Goal: Information Seeking & Learning: Understand process/instructions

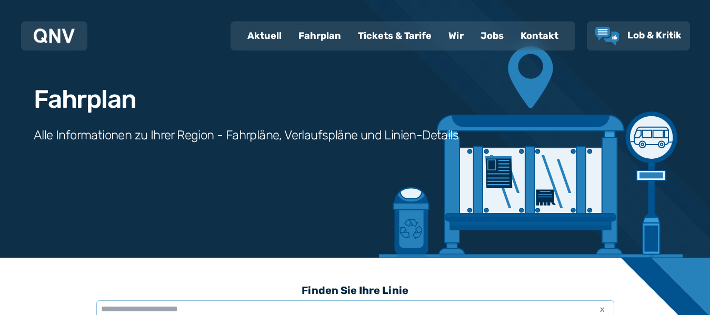
scroll to position [268, 0]
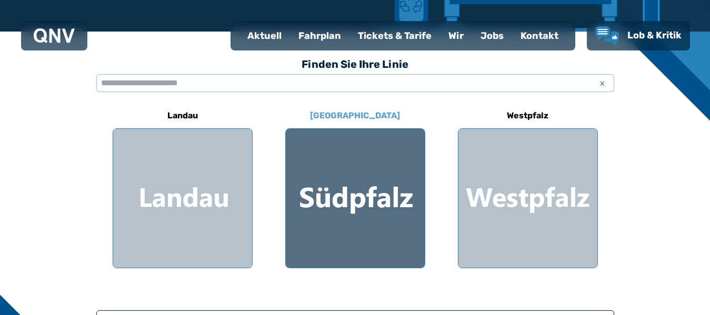
click at [375, 182] on div at bounding box center [355, 198] width 139 height 139
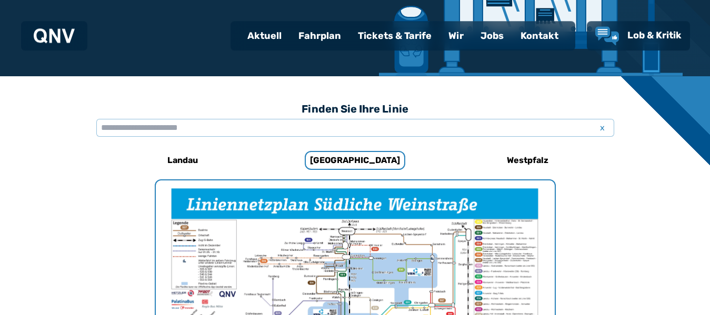
scroll to position [217, 0]
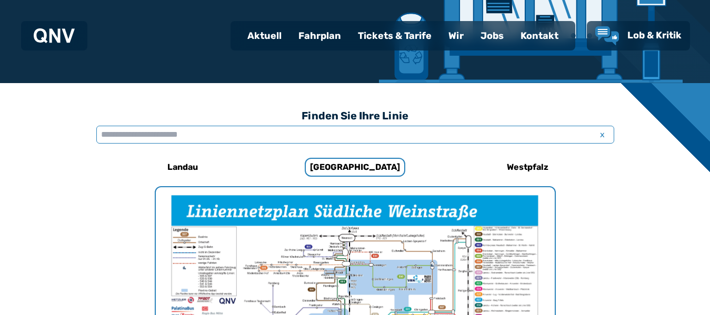
click at [214, 133] on input "text" at bounding box center [355, 135] width 518 height 18
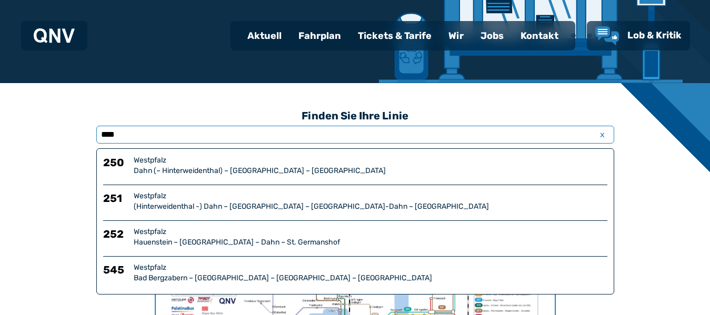
type input "****"
click at [184, 175] on div "Dahn (– Hinterweidenthal) – [GEOGRAPHIC_DATA] – [GEOGRAPHIC_DATA]" at bounding box center [371, 171] width 474 height 11
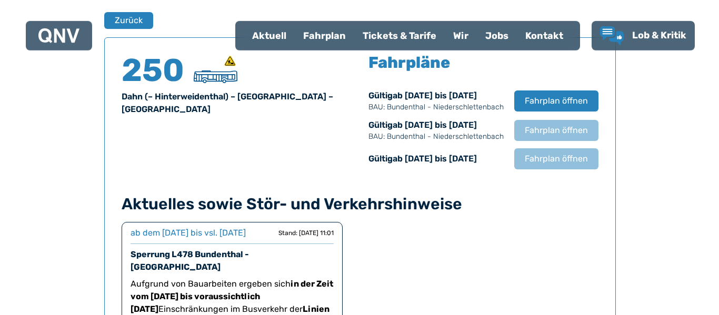
scroll to position [693, 0]
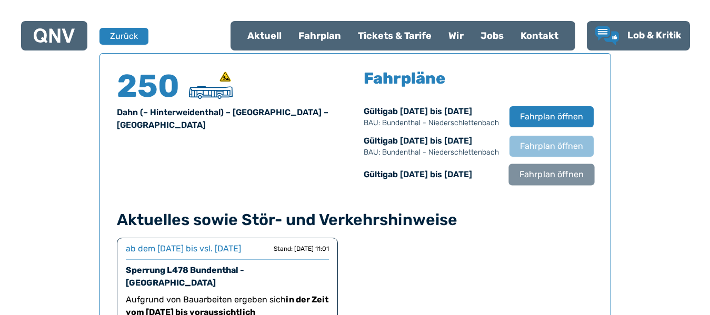
click at [552, 177] on span "Fahrplan öffnen" at bounding box center [551, 174] width 64 height 13
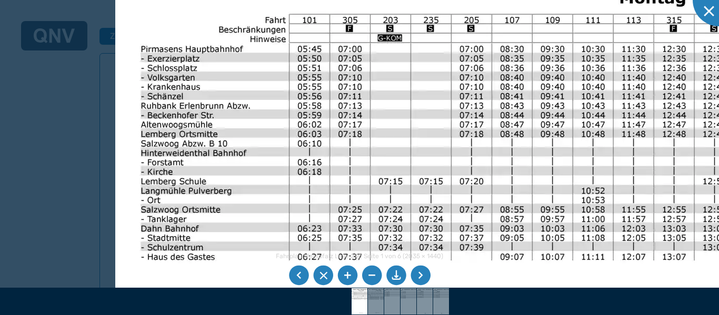
click at [267, 142] on img at bounding box center [650, 314] width 1071 height 758
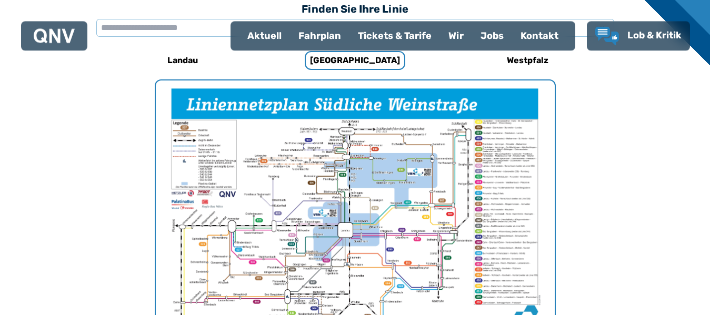
scroll to position [324, 0]
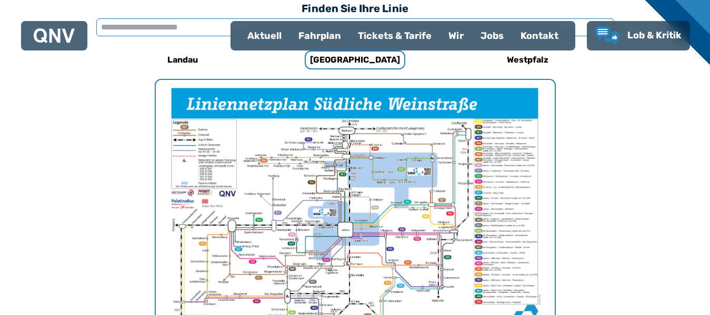
click at [150, 26] on input "text" at bounding box center [355, 27] width 518 height 18
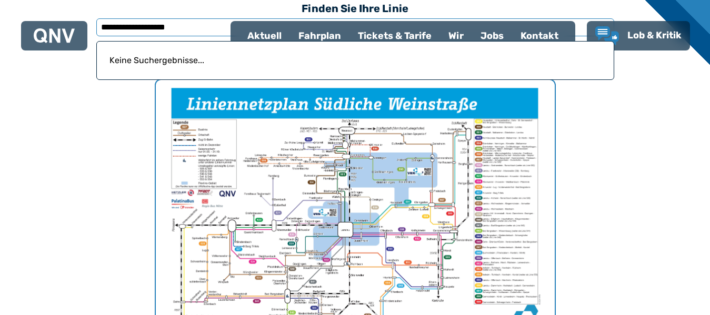
type input "**********"
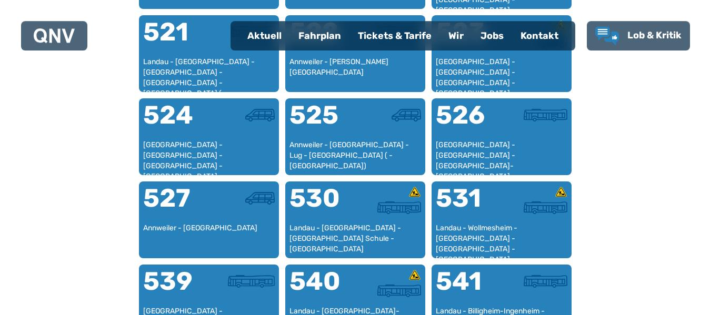
scroll to position [807, 0]
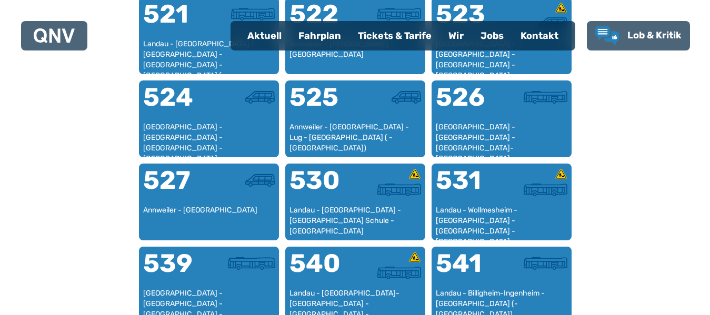
click at [333, 35] on div "Fahrplan" at bounding box center [319, 35] width 59 height 27
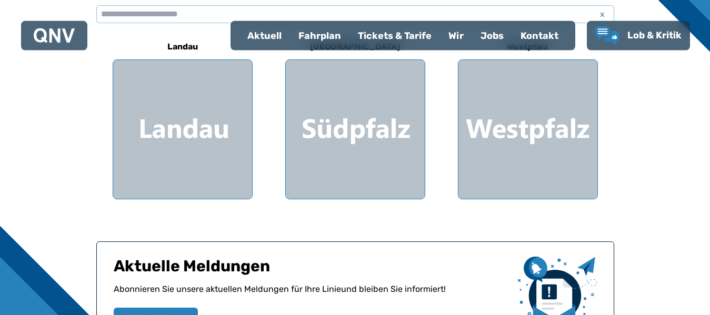
scroll to position [268, 0]
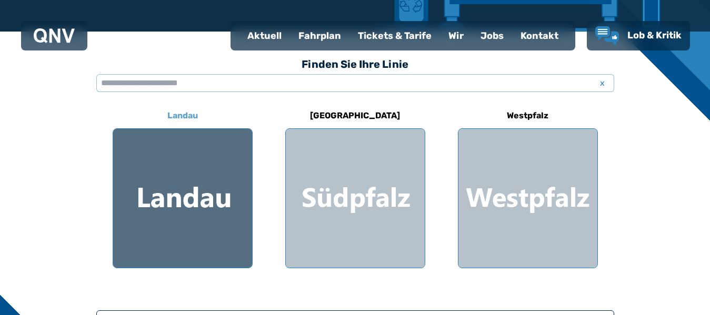
click at [173, 188] on div at bounding box center [182, 198] width 139 height 139
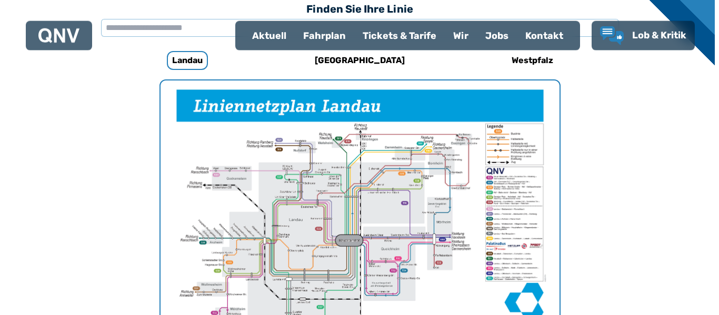
scroll to position [324, 0]
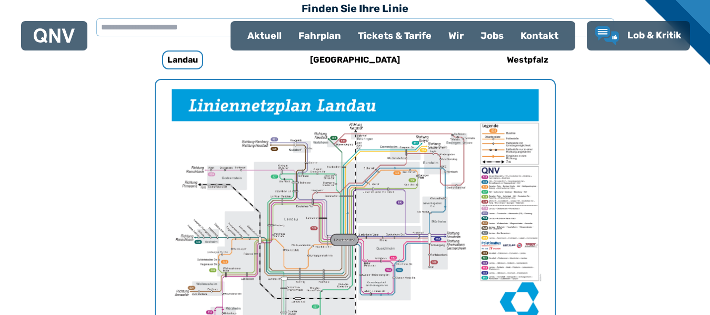
click at [357, 186] on img "1 von 1" at bounding box center [355, 221] width 399 height 282
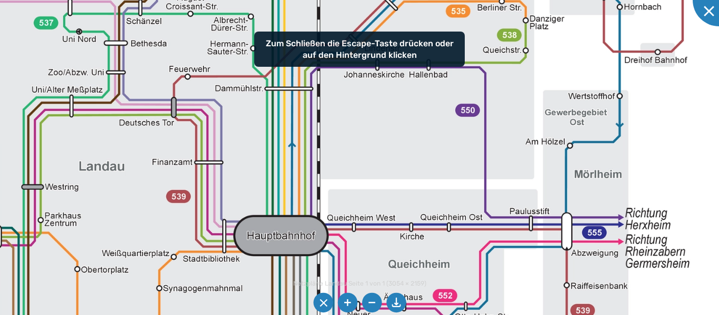
click at [469, 311] on img at bounding box center [317, 172] width 1341 height 948
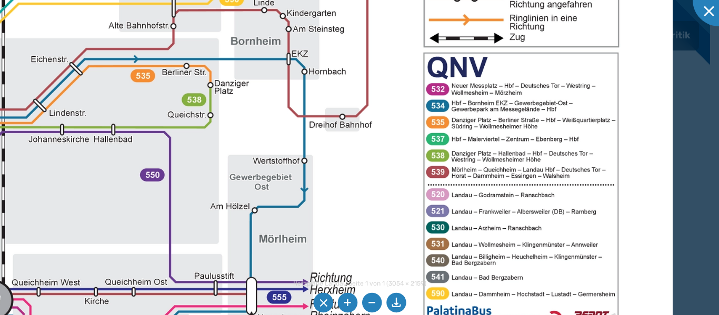
click at [245, 298] on img at bounding box center [2, 237] width 1341 height 948
